Goal: Information Seeking & Learning: Learn about a topic

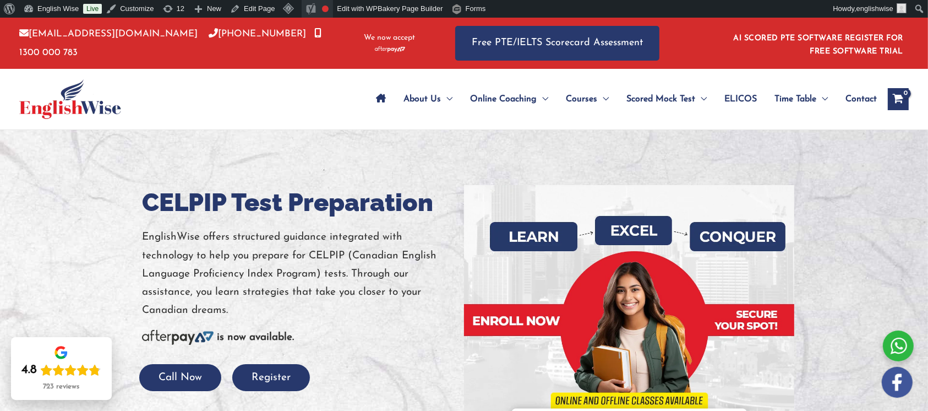
scroll to position [18, 0]
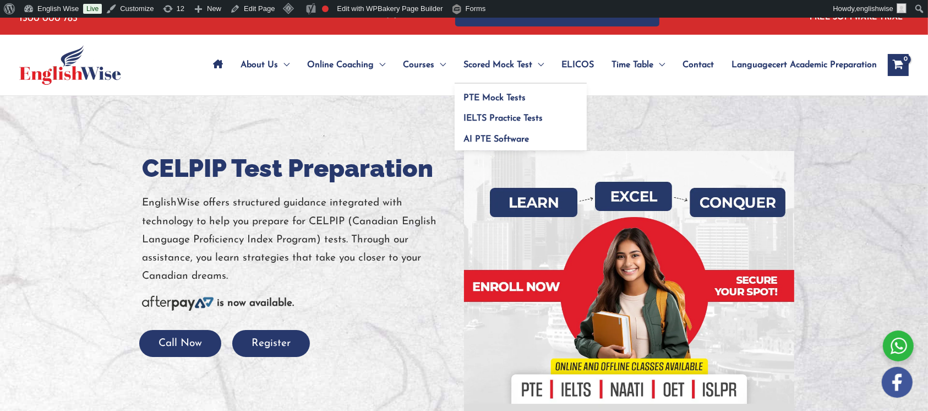
scroll to position [18, 0]
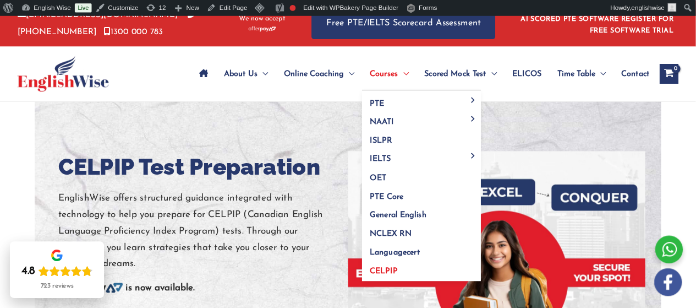
scroll to position [18, 0]
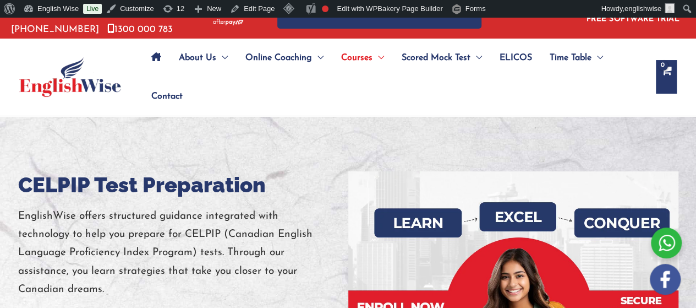
scroll to position [18, 0]
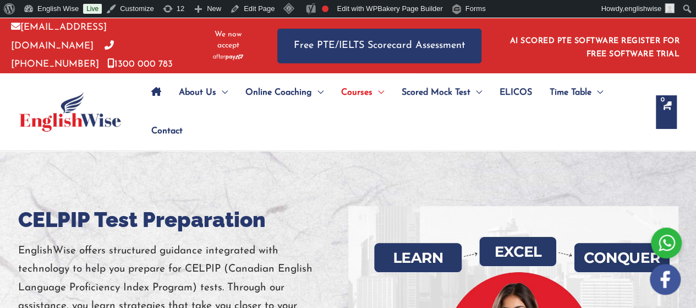
scroll to position [18, 0]
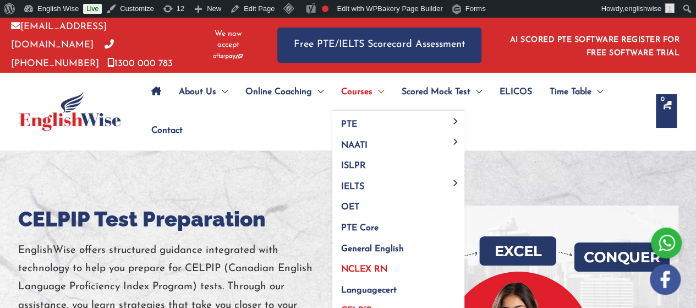
scroll to position [110, 0]
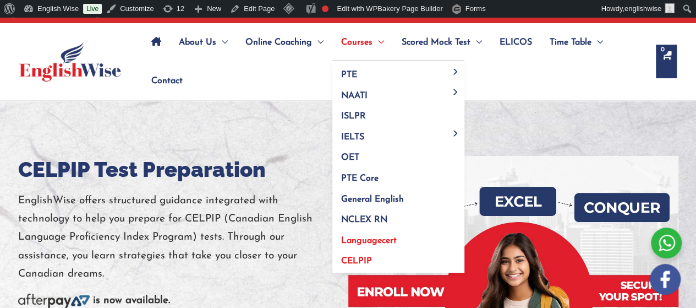
scroll to position [39, 0]
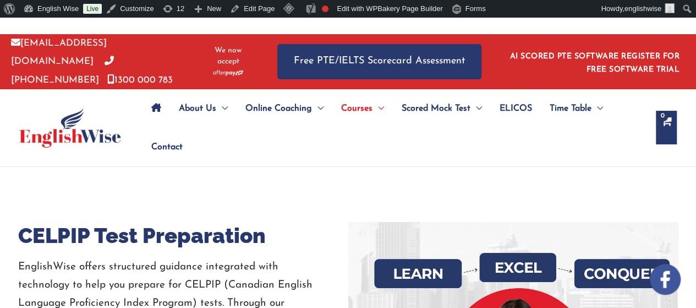
drag, startPoint x: 72, startPoint y: 103, endPoint x: 133, endPoint y: 82, distance: 64.1
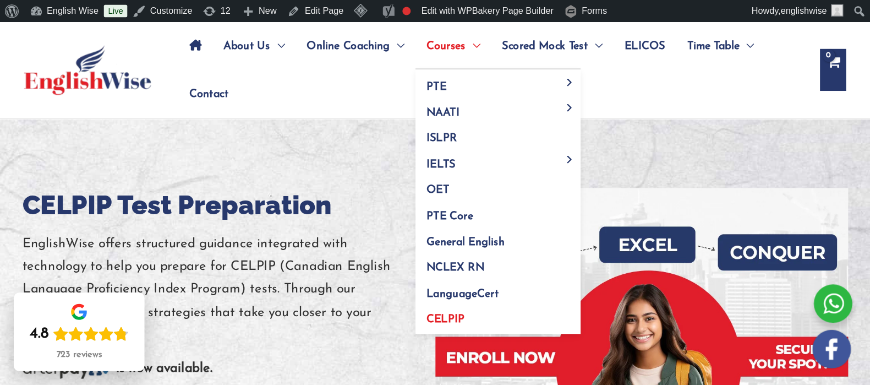
scroll to position [54, 0]
